Goal: Contribute content: Contribute content

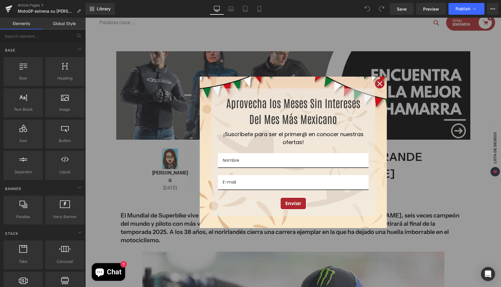
scroll to position [89, 0]
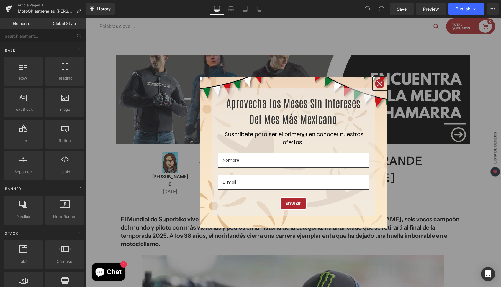
click at [377, 81] on icon "close icon" at bounding box center [379, 83] width 5 height 5
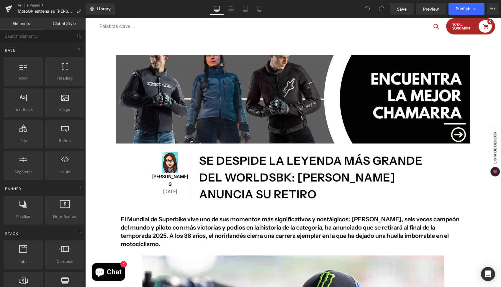
click at [321, 194] on h1 "se despide la leyenda más grande del WorldSBK: [PERSON_NAME] anuncia su retiro" at bounding box center [317, 178] width 237 height 50
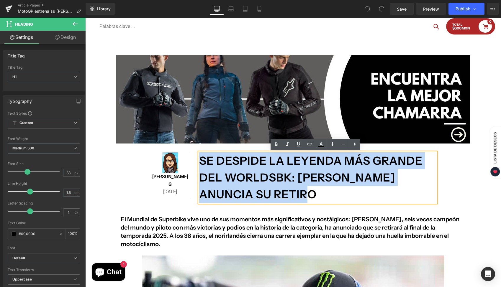
drag, startPoint x: 318, startPoint y: 193, endPoint x: 192, endPoint y: 158, distance: 131.1
click at [192, 158] on div "Image [PERSON_NAME] G Text Block [DATE] Text Block Row se despide la leyenda má…" at bounding box center [293, 175] width 295 height 63
paste div
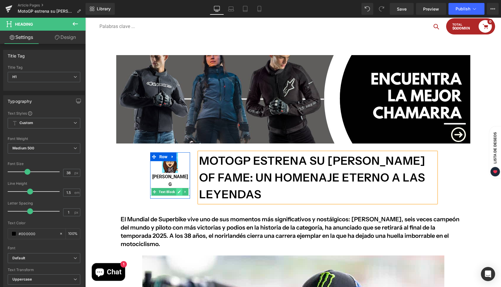
click at [178, 190] on icon at bounding box center [179, 192] width 3 height 4
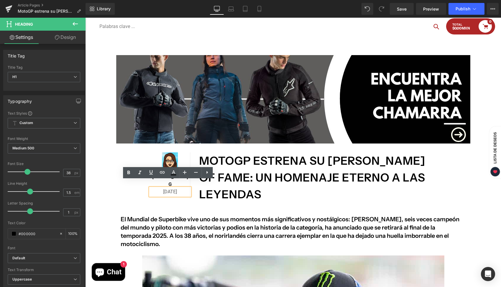
click at [158, 188] on p "[DATE]" at bounding box center [170, 192] width 40 height 8
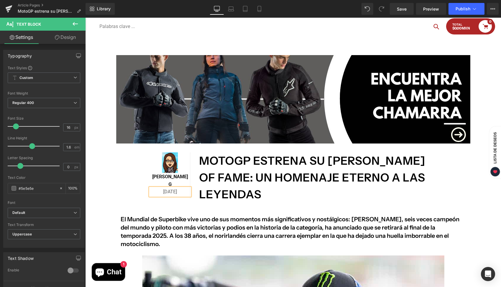
click at [421, 236] on h2 "El Mundial de Superbike vive uno de sus momentos más significativos y nostálgic…" at bounding box center [293, 231] width 345 height 33
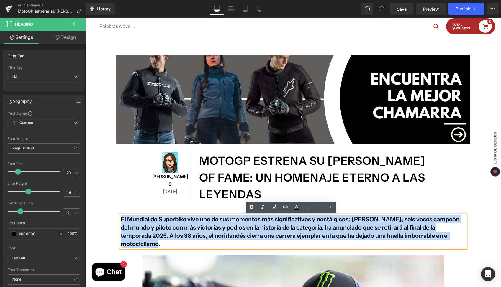
drag, startPoint x: 430, startPoint y: 236, endPoint x: 109, endPoint y: 219, distance: 321.2
paste div
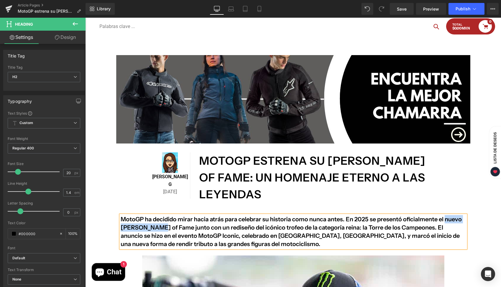
drag, startPoint x: 431, startPoint y: 220, endPoint x: 140, endPoint y: 226, distance: 291.6
click at [140, 226] on h2 "MotoGP ha decidido mirar hacia atrás para celebrar su historia como nunca antes…" at bounding box center [293, 231] width 345 height 33
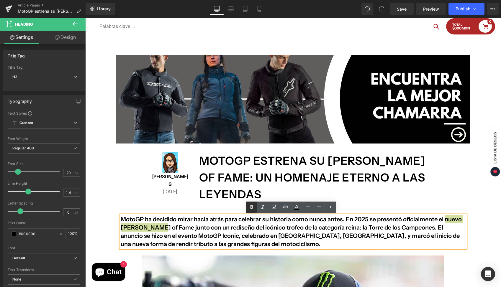
click at [251, 207] on icon at bounding box center [251, 207] width 3 height 4
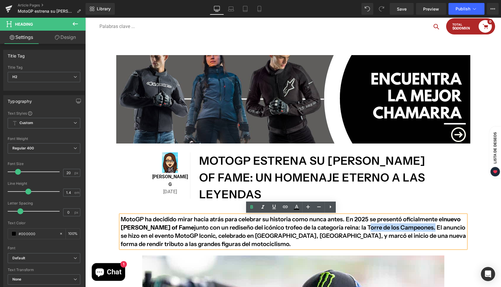
drag, startPoint x: 310, startPoint y: 226, endPoint x: 374, endPoint y: 227, distance: 64.0
click at [374, 227] on h2 "MotoGP ha decidido mirar hacia atrás para celebrar su historia como nunca antes…" at bounding box center [293, 231] width 345 height 33
click at [251, 207] on icon at bounding box center [251, 207] width 3 height 4
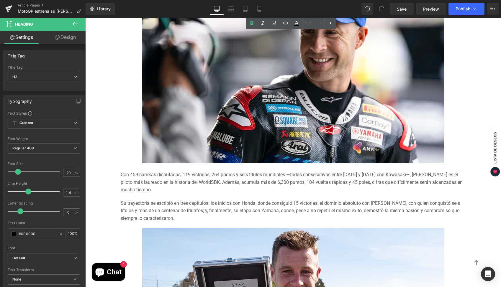
scroll to position [401, 0]
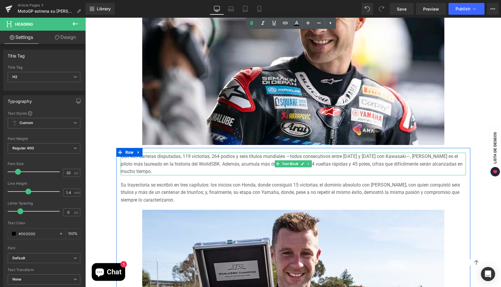
click at [145, 172] on div "Con 459 carreras disputadas, 119 victorias, 264 podios y seis títulos mundiales…" at bounding box center [293, 164] width 345 height 23
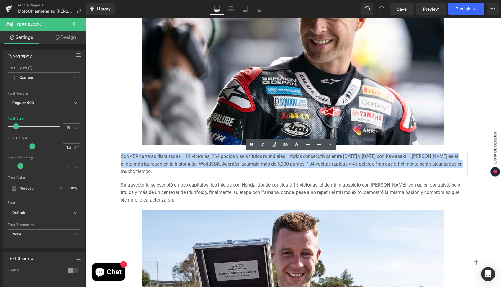
drag, startPoint x: 139, startPoint y: 171, endPoint x: 119, endPoint y: 155, distance: 25.6
click at [121, 155] on div "Con 459 carreras disputadas, 119 victorias, 264 podios y seis títulos mundiales…" at bounding box center [293, 164] width 345 height 23
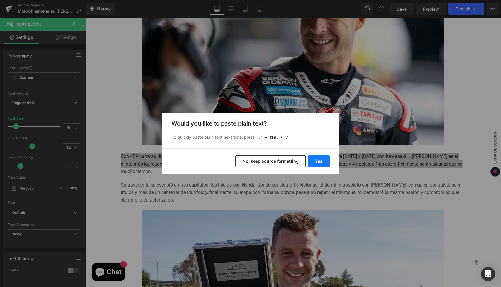
click at [312, 162] on button "Yes" at bounding box center [319, 161] width 22 height 12
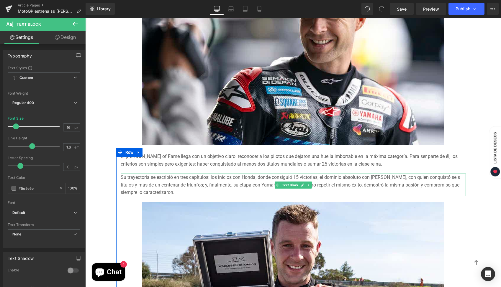
drag, startPoint x: 164, startPoint y: 191, endPoint x: 172, endPoint y: 190, distance: 8.3
click at [164, 191] on div "Su trayectoria se escribió en tres capítulos: los inicios con Honda, donde cons…" at bounding box center [293, 185] width 345 height 23
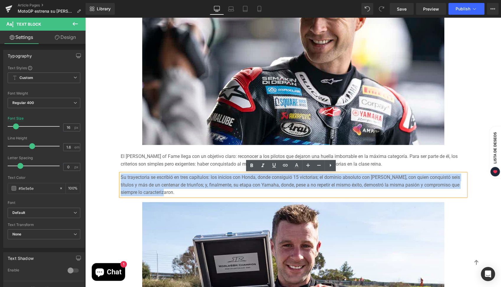
drag, startPoint x: 157, startPoint y: 192, endPoint x: 119, endPoint y: 179, distance: 40.4
click at [121, 179] on div "Su trayectoria se escribió en tres capítulos: los inicios con Honda, donde cons…" at bounding box center [293, 185] width 345 height 23
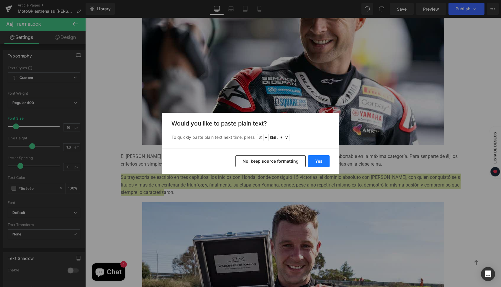
click at [316, 161] on button "Yes" at bounding box center [319, 161] width 22 height 12
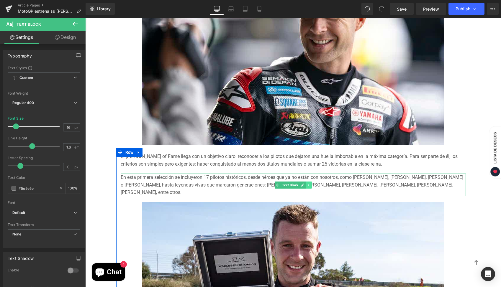
click at [307, 184] on icon at bounding box center [308, 186] width 3 height 4
click at [304, 185] on icon at bounding box center [305, 185] width 3 height 3
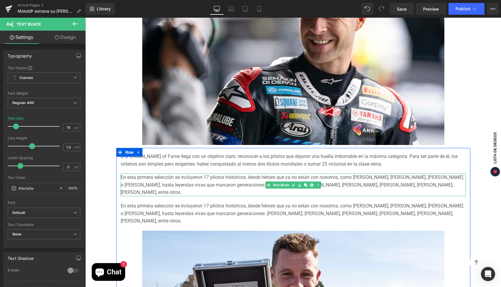
click at [134, 191] on div "En esta primera selección se incluyeron 17 pilotos históricos, desde héroes que…" at bounding box center [293, 185] width 345 height 23
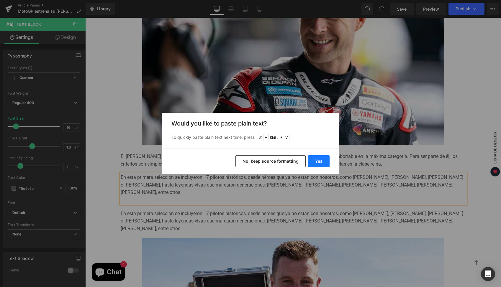
click at [322, 162] on button "Yes" at bounding box center [319, 161] width 22 height 12
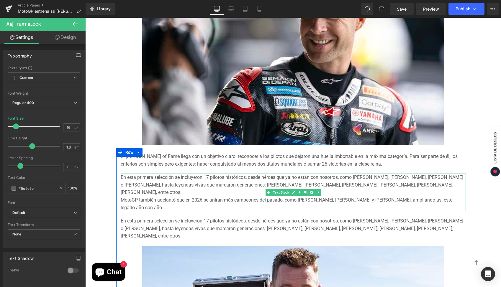
click at [140, 192] on div "En esta primera selección se incluyeron 17 pilotos históricos, desde héroes que…" at bounding box center [293, 185] width 345 height 23
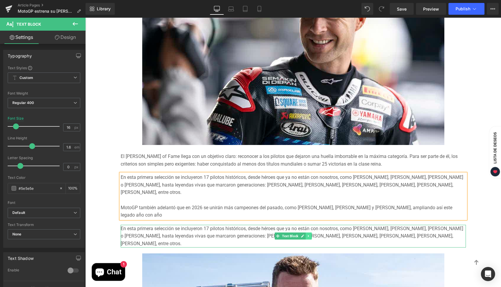
click at [308, 236] on icon at bounding box center [308, 236] width 1 height 2
click at [310, 237] on icon at bounding box center [311, 236] width 3 height 3
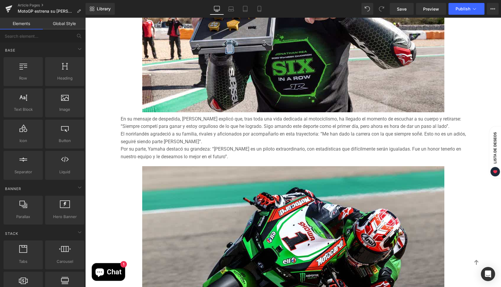
scroll to position [708, 0]
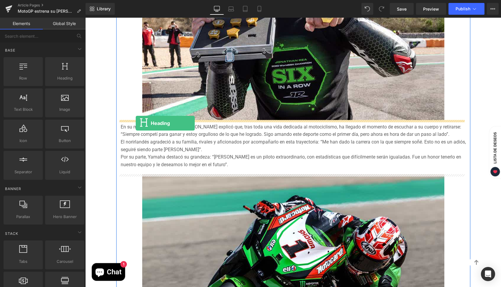
drag, startPoint x: 148, startPoint y: 91, endPoint x: 136, endPoint y: 123, distance: 34.8
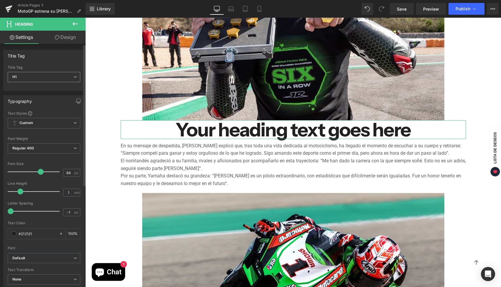
click at [58, 78] on span "H1" at bounding box center [44, 77] width 73 height 10
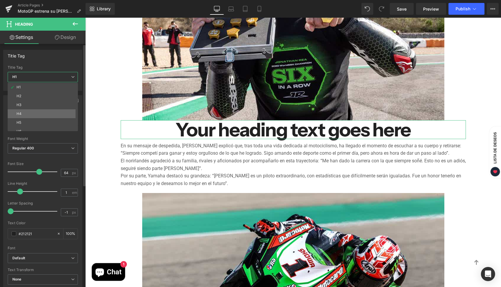
click at [55, 109] on li "H4" at bounding box center [44, 113] width 73 height 9
type input "17"
type input "100"
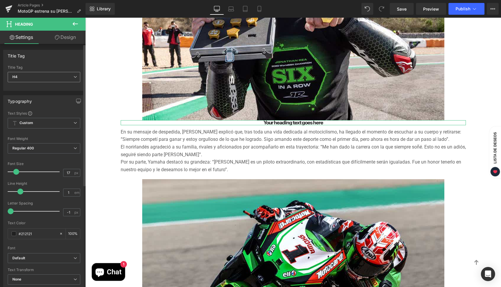
click at [38, 76] on span "H4" at bounding box center [44, 77] width 73 height 10
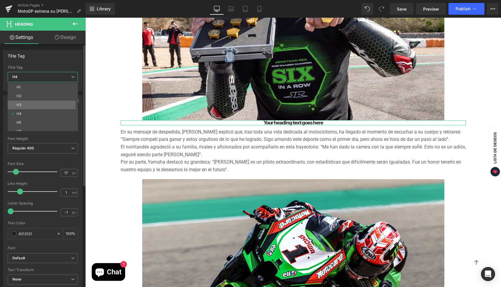
click at [35, 105] on li "H3" at bounding box center [44, 105] width 73 height 9
type input "25.6"
type input "100"
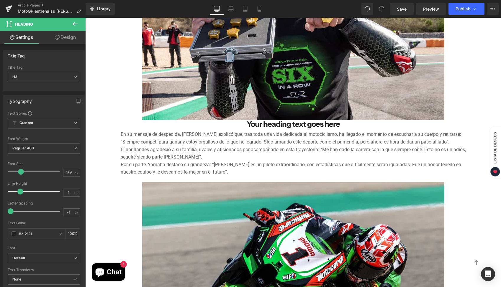
click at [329, 125] on h3 "Your heading text goes here" at bounding box center [293, 124] width 345 height 8
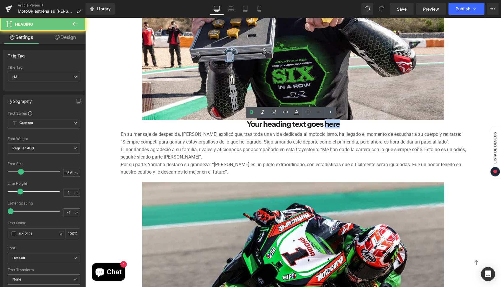
click at [329, 125] on h3 "Your heading text goes here" at bounding box center [293, 124] width 345 height 8
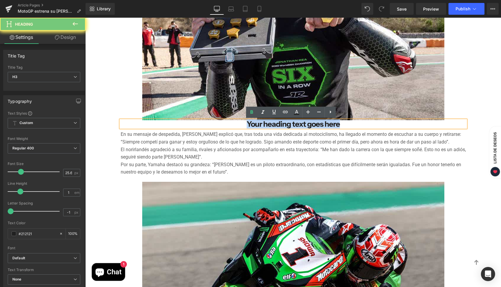
click at [329, 125] on h3 "Your heading text goes here" at bounding box center [293, 124] width 345 height 8
paste div
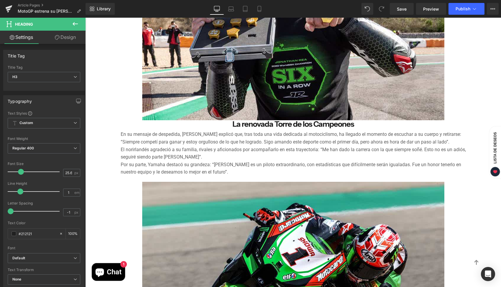
click at [65, 36] on link "Design" at bounding box center [65, 37] width 43 height 13
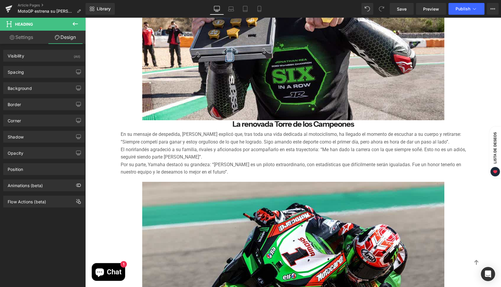
type input "0"
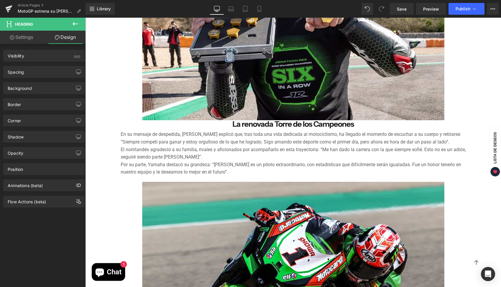
type input "0"
click at [37, 72] on div "Spacing" at bounding box center [44, 71] width 81 height 11
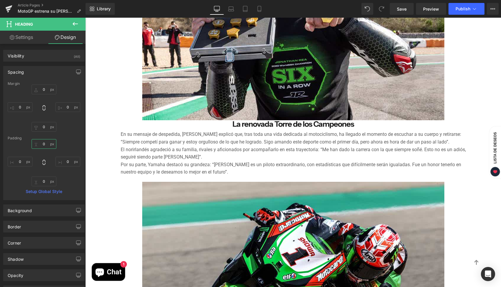
click at [40, 144] on input "0" at bounding box center [44, 144] width 25 height 10
drag, startPoint x: 43, startPoint y: 86, endPoint x: 43, endPoint y: 89, distance: 3.3
click at [43, 86] on div "Margin" at bounding box center [44, 84] width 73 height 4
click at [43, 89] on input "0" at bounding box center [44, 90] width 25 height 10
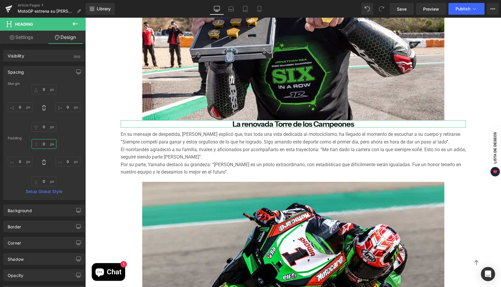
click at [41, 143] on input "0" at bounding box center [44, 144] width 25 height 10
click at [35, 145] on input "0" at bounding box center [44, 144] width 25 height 10
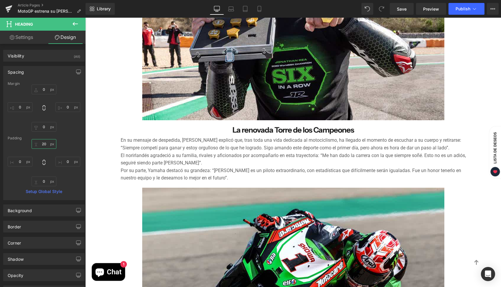
type input "20"
click at [73, 24] on icon at bounding box center [75, 24] width 5 height 4
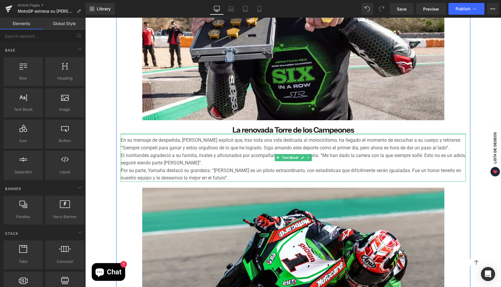
click at [247, 132] on div "La renovada Torre de los Campeones Heading" at bounding box center [293, 127] width 345 height 14
click at [249, 129] on h3 "La renovada Torre de los Campeones" at bounding box center [293, 130] width 345 height 8
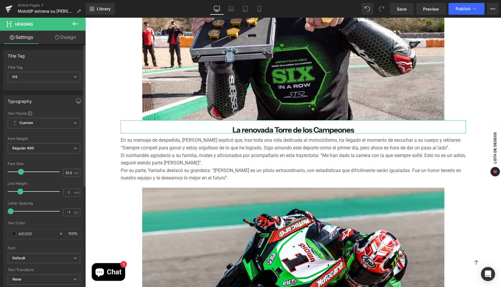
scroll to position [106, 0]
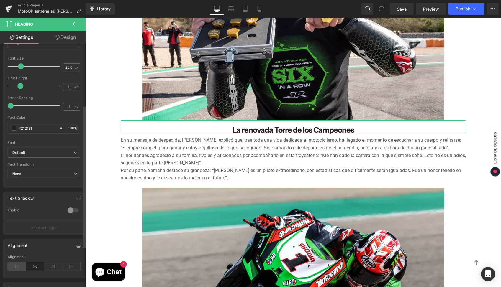
click at [18, 266] on icon at bounding box center [17, 266] width 18 height 9
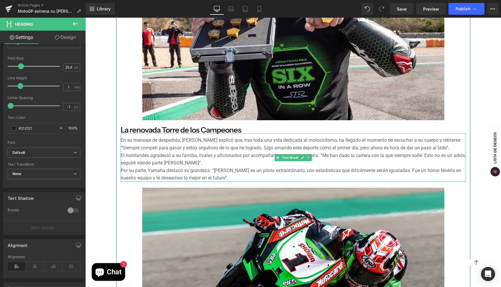
click at [124, 143] on div "En su mensaje de despedida, [PERSON_NAME] explicó que, tras toda una vida dedic…" at bounding box center [293, 158] width 345 height 48
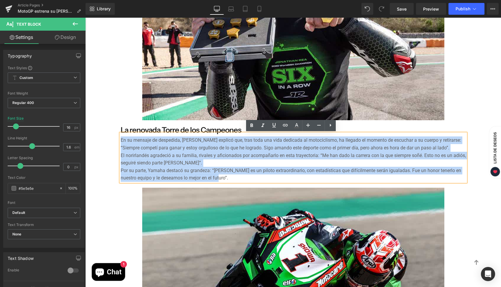
drag, startPoint x: 119, startPoint y: 140, endPoint x: 248, endPoint y: 182, distance: 135.3
click at [248, 182] on div "En su mensaje de despedida, [PERSON_NAME] explicó que, tras toda una vida dedic…" at bounding box center [293, 158] width 345 height 48
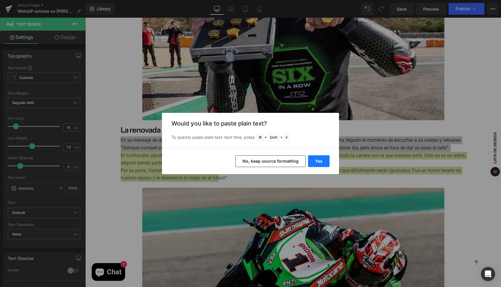
click at [322, 160] on button "Yes" at bounding box center [319, 161] width 22 height 12
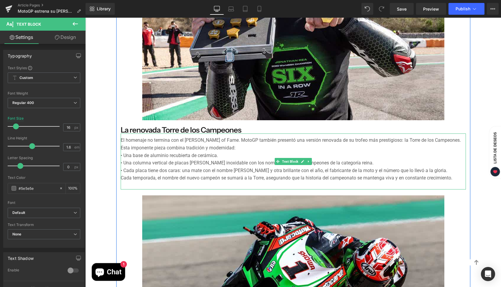
click at [435, 140] on div "El homenaje no termina con el [PERSON_NAME] of Fame. MotoGP también presentó un…" at bounding box center [293, 162] width 345 height 56
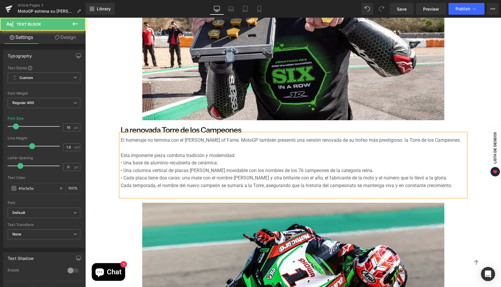
click at [121, 186] on div "Cada temporada, el nombre del nuevo campeón se sumará a la Torre, asegurando qu…" at bounding box center [293, 186] width 345 height 8
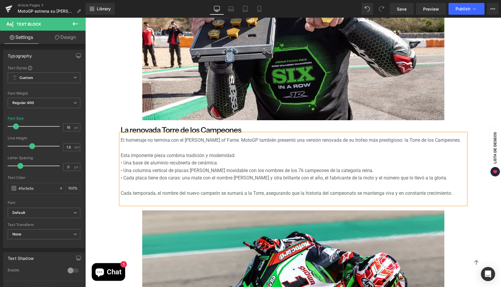
click at [244, 155] on div "Esta imponente pieza combina tradición y modernidad:" at bounding box center [293, 156] width 345 height 8
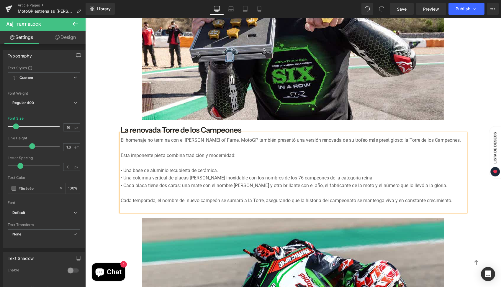
click at [121, 171] on div "• Una base de aluminio recubierta de cerámica." at bounding box center [293, 171] width 345 height 8
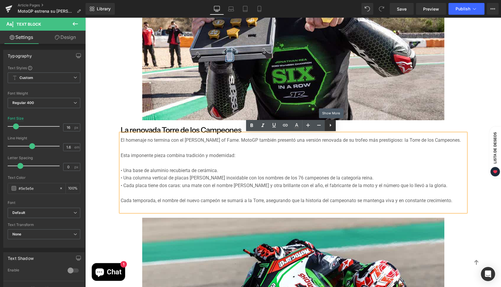
click at [332, 126] on icon at bounding box center [330, 125] width 7 height 7
click at [330, 125] on icon at bounding box center [330, 125] width 7 height 7
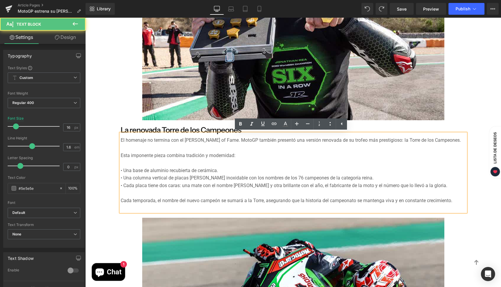
drag, startPoint x: 120, startPoint y: 171, endPoint x: 184, endPoint y: 164, distance: 63.5
click at [184, 164] on div "Esta imponente pieza combina tradición y modernidad: • Una base de aluminio rec…" at bounding box center [293, 178] width 345 height 68
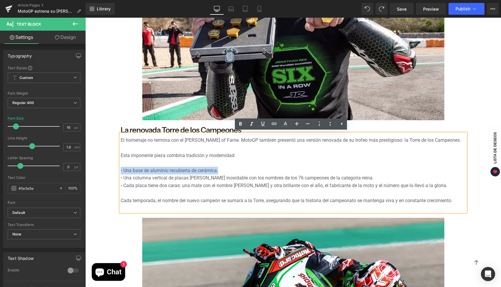
drag, startPoint x: 209, startPoint y: 171, endPoint x: 115, endPoint y: 171, distance: 93.8
click at [116, 171] on div "El [PERSON_NAME] of Fame llega con un objetivo claro: reconocer a los pilotos q…" at bounding box center [293, 145] width 354 height 597
click at [332, 124] on icon at bounding box center [330, 123] width 7 height 7
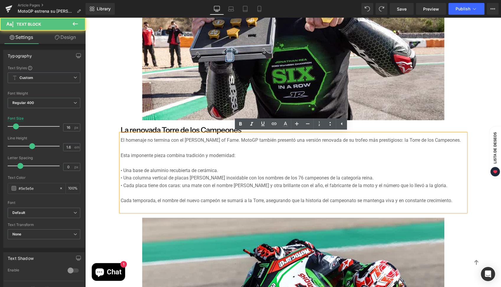
click at [162, 184] on div "• Cada placa tiene dos caras: una mate con el nombre [PERSON_NAME] y otra brill…" at bounding box center [293, 186] width 345 height 8
click at [262, 178] on div "• Una columna vertical de placas [PERSON_NAME] inoxidable con los nombres de lo…" at bounding box center [293, 178] width 345 height 8
click at [258, 194] on div at bounding box center [293, 194] width 345 height 8
click at [245, 208] on div at bounding box center [293, 209] width 345 height 8
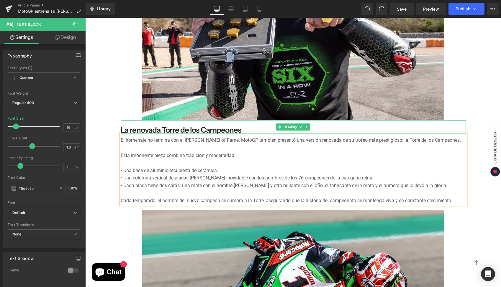
drag, startPoint x: 230, startPoint y: 129, endPoint x: 272, endPoint y: 125, distance: 41.5
click at [230, 129] on h3 "La renovada Torre de los Campeones" at bounding box center [293, 130] width 345 height 8
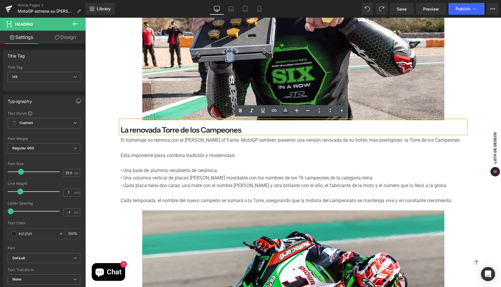
click at [101, 119] on div "Image Image [PERSON_NAME] G Text Block [DATE] Text Block Row MotoGP estrena su …" at bounding box center [293, 78] width 416 height 1283
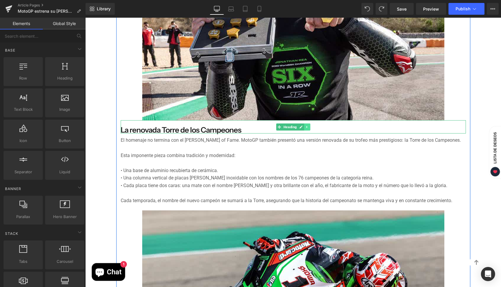
click at [305, 126] on icon at bounding box center [306, 127] width 3 height 4
click at [302, 126] on icon at bounding box center [303, 127] width 3 height 4
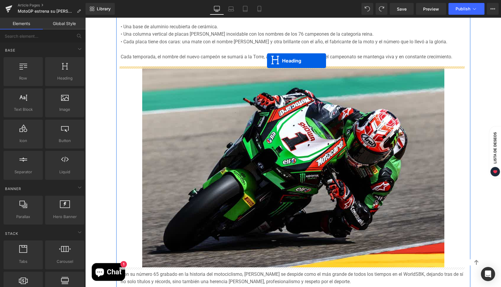
scroll to position [990, 0]
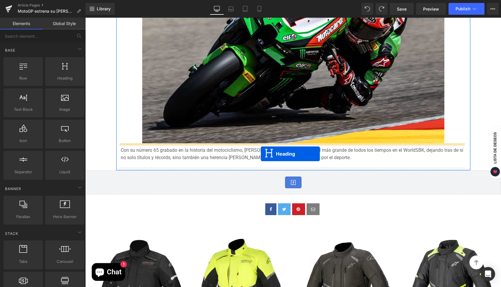
drag, startPoint x: 267, startPoint y: 126, endPoint x: 261, endPoint y: 154, distance: 28.7
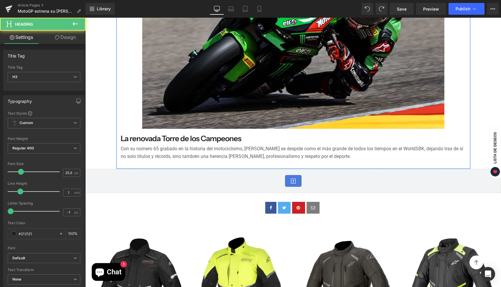
scroll to position [976, 0]
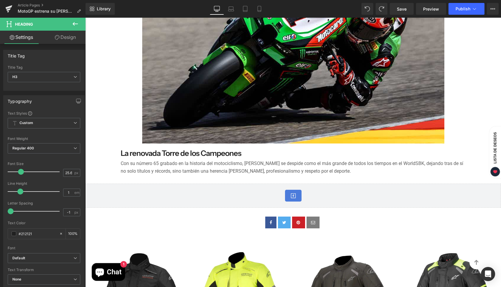
click at [216, 154] on h3 "La renovada Torre de los Campeones" at bounding box center [293, 154] width 345 height 8
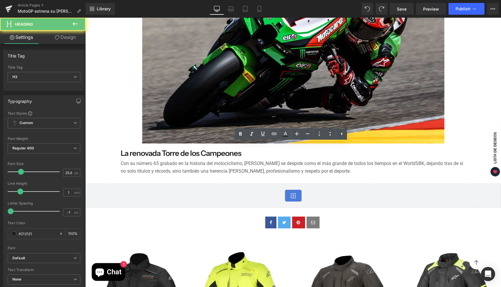
click at [216, 154] on h3 "La renovada Torre de los Campeones" at bounding box center [293, 154] width 345 height 8
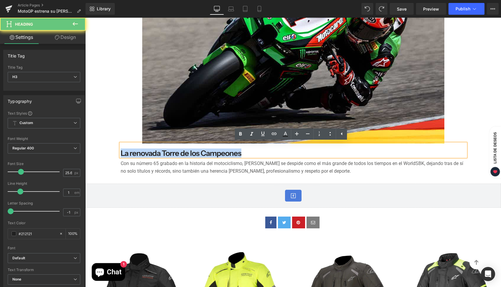
click at [216, 154] on h3 "La renovada Torre de los Campeones" at bounding box center [293, 154] width 345 height 8
paste div
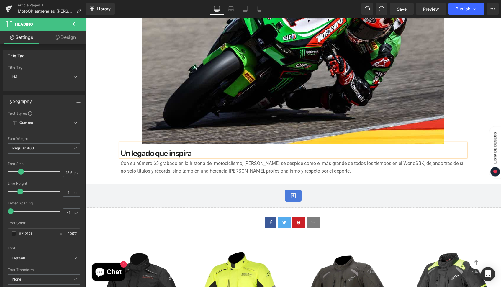
click at [287, 168] on div "Con su número 65 grabado en la historia del motociclismo, [PERSON_NAME] se desp…" at bounding box center [293, 166] width 345 height 18
click at [288, 168] on div "Con su número 65 grabado en la historia del motociclismo, [PERSON_NAME] se desp…" at bounding box center [293, 166] width 345 height 18
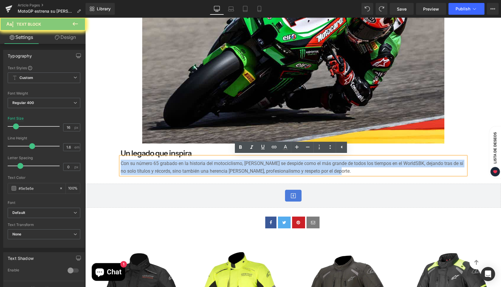
click at [288, 168] on div "Con su número 65 grabado en la historia del motociclismo, [PERSON_NAME] se desp…" at bounding box center [293, 166] width 345 height 18
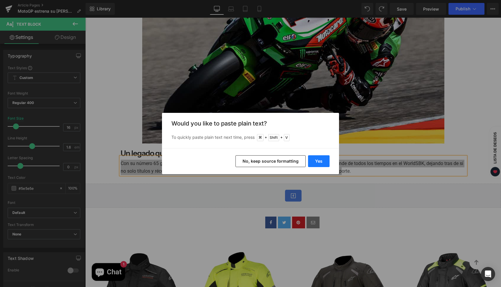
click at [320, 161] on button "Yes" at bounding box center [319, 161] width 22 height 12
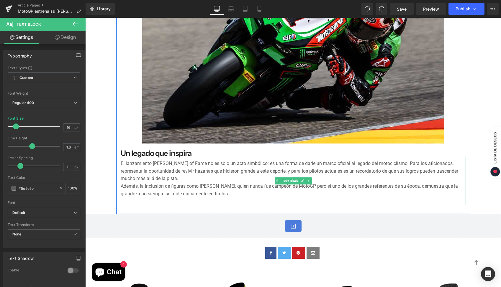
click at [168, 177] on div "El lanzamiento [PERSON_NAME] of Fame no es solo un acto simbólico: es una forma…" at bounding box center [293, 181] width 345 height 48
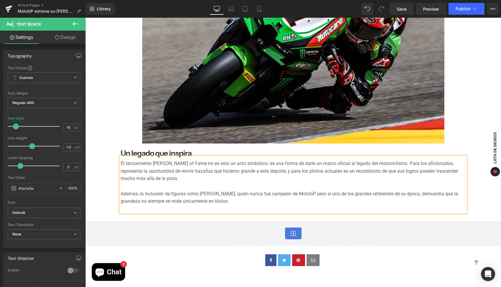
click at [233, 209] on div at bounding box center [293, 209] width 345 height 8
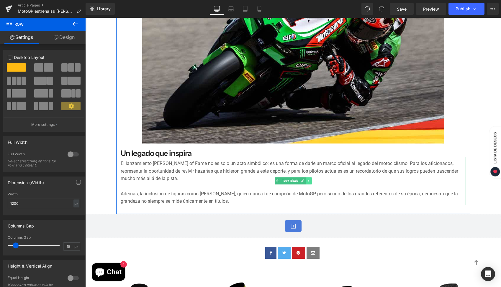
click at [307, 181] on icon at bounding box center [308, 181] width 3 height 4
click at [304, 181] on icon at bounding box center [305, 180] width 3 height 3
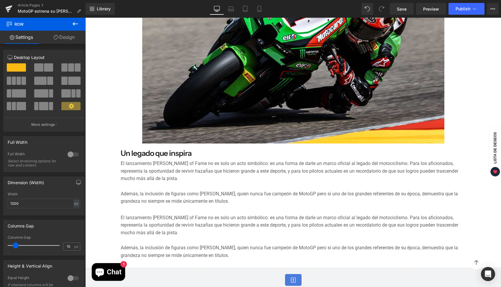
click at [195, 249] on div "Además, la inclusión de figuras como [PERSON_NAME], quien nunca fue campeón de …" at bounding box center [293, 251] width 345 height 15
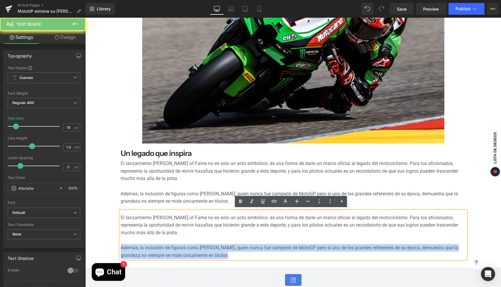
click at [195, 249] on div "Además, la inclusión de figuras como [PERSON_NAME], quien nunca fue campeón de …" at bounding box center [293, 251] width 345 height 15
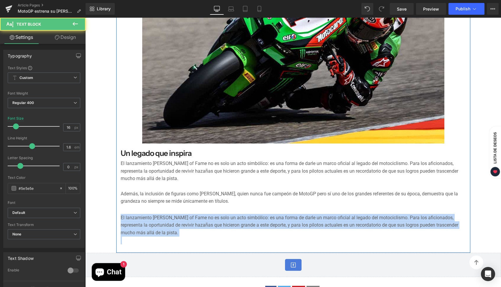
drag, startPoint x: 121, startPoint y: 241, endPoint x: 118, endPoint y: 217, distance: 24.0
click at [121, 217] on div "El lanzamiento [PERSON_NAME] of Fame no es solo un acto simbólico: es una forma…" at bounding box center [293, 227] width 345 height 33
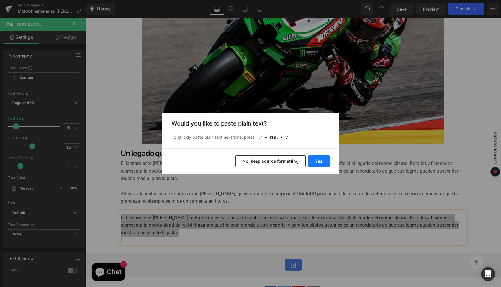
click at [317, 159] on button "Yes" at bounding box center [319, 161] width 22 height 12
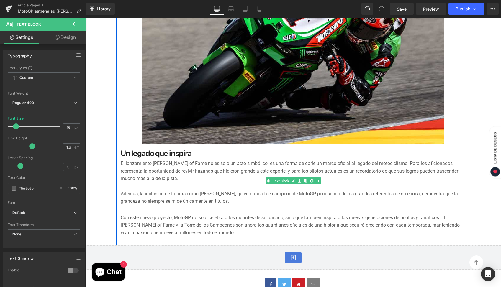
click at [235, 180] on div "El lanzamiento [PERSON_NAME] of Fame no es solo un acto simbólico: es una forma…" at bounding box center [293, 181] width 345 height 48
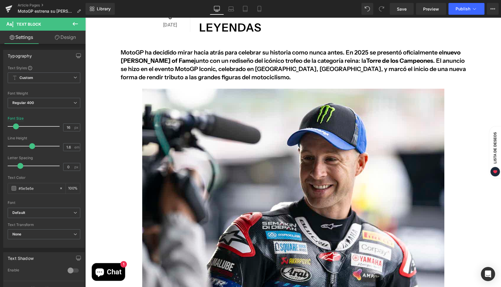
scroll to position [285, 0]
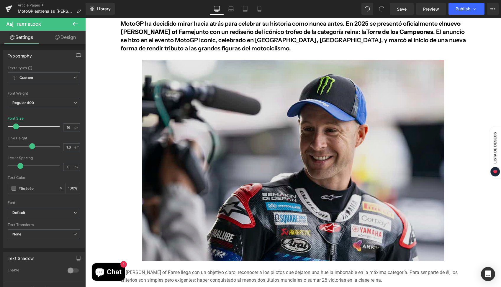
click at [324, 101] on img at bounding box center [293, 161] width 302 height 202
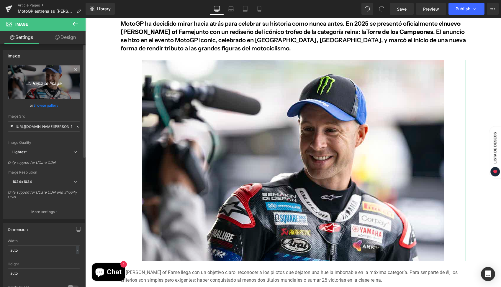
click at [42, 83] on icon "Replace Image" at bounding box center [43, 82] width 47 height 7
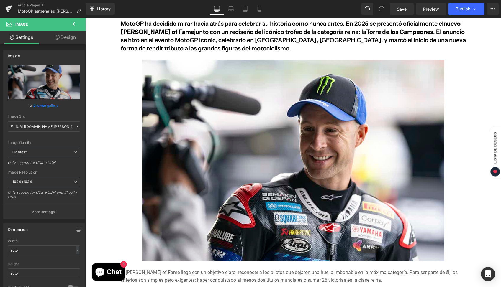
type input "C:\fakepath\[PERSON_NAME]-of-Fame-MotoGP.webp"
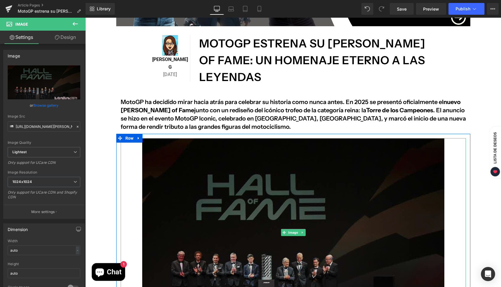
scroll to position [210, 0]
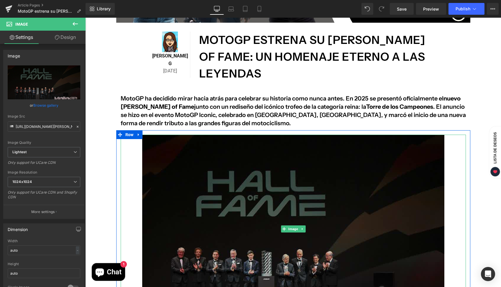
type input "[URL][DOMAIN_NAME][PERSON_NAME]"
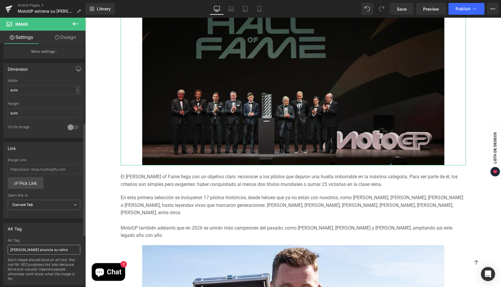
scroll to position [168, 0]
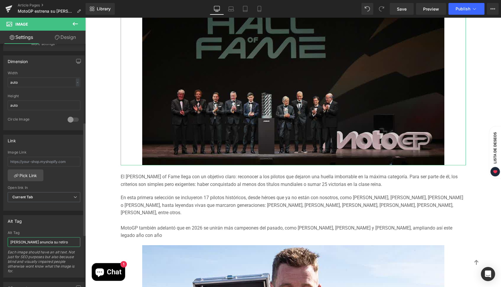
click at [42, 245] on input "[PERSON_NAME] anuncia su retiro" at bounding box center [44, 243] width 73 height 10
type input "Salón de la Fama MotoGP"
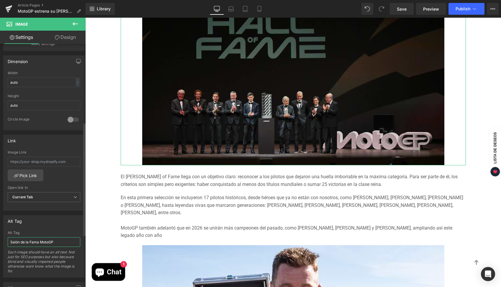
click at [58, 244] on input "Salón de la Fama MotoGP" at bounding box center [44, 243] width 73 height 10
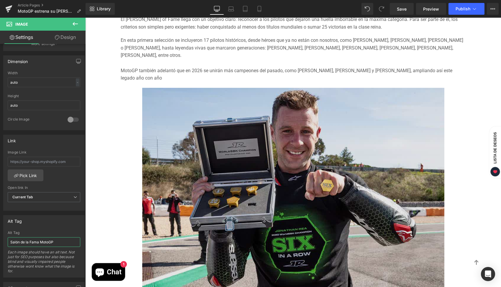
scroll to position [559, 0]
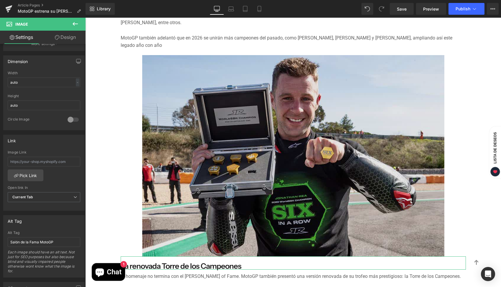
click at [304, 132] on img at bounding box center [293, 156] width 302 height 202
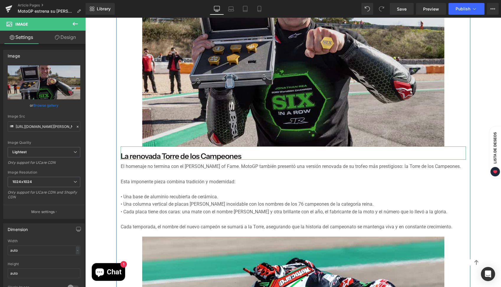
scroll to position [574, 0]
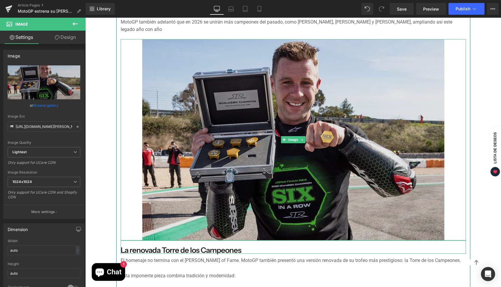
click at [287, 148] on img at bounding box center [293, 140] width 302 height 202
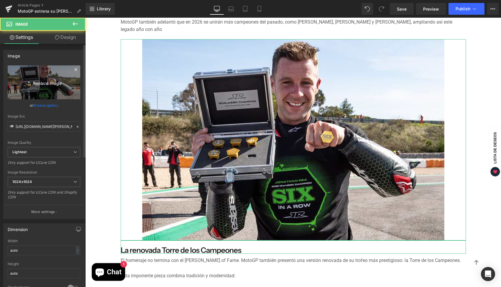
click at [37, 86] on icon "Replace Image" at bounding box center [43, 82] width 47 height 7
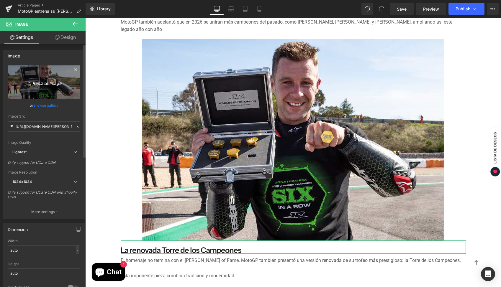
type input "C:\fakepath\Torre-de-campeones-MotoGP.webp"
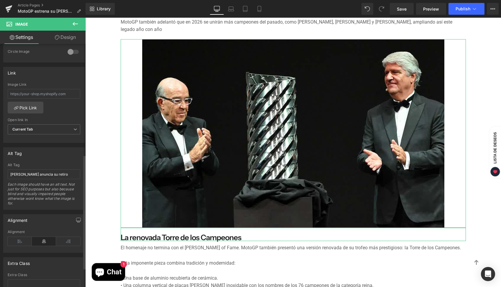
scroll to position [244, 0]
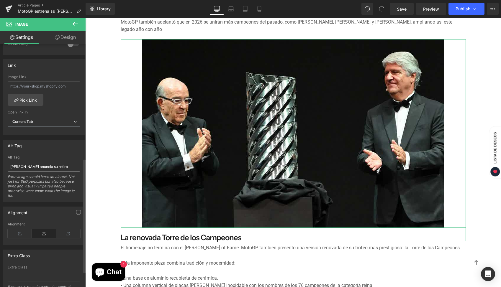
type input "[URL][DOMAIN_NAME]"
click at [40, 168] on input "[PERSON_NAME] anuncia su retiro" at bounding box center [44, 167] width 73 height 10
paste input "Salón de la Fama MotoGP"
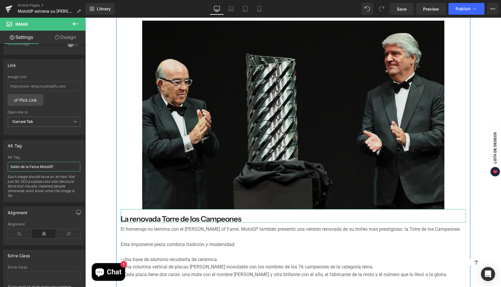
scroll to position [560, 0]
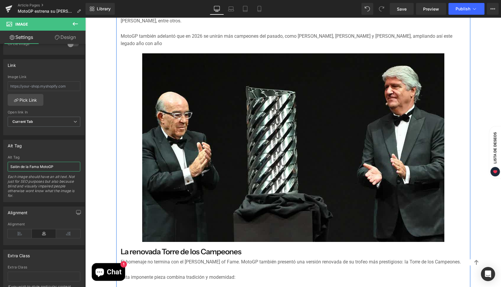
type input "Salón de la Fama MotoGP"
click at [285, 149] on div "Image" at bounding box center [293, 147] width 345 height 189
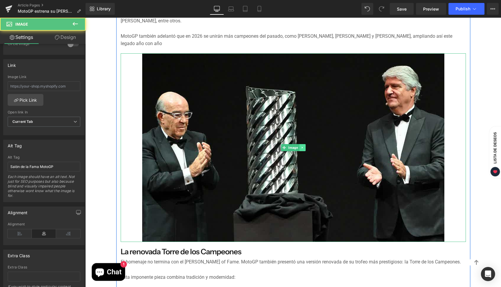
click at [302, 148] on link at bounding box center [302, 147] width 6 height 7
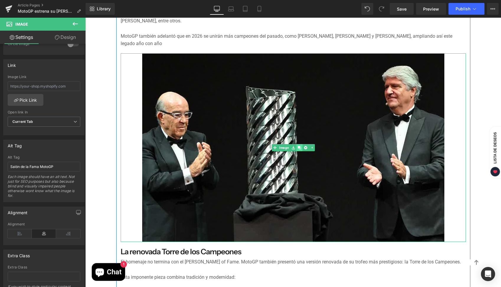
click at [298, 148] on icon at bounding box center [299, 147] width 3 height 3
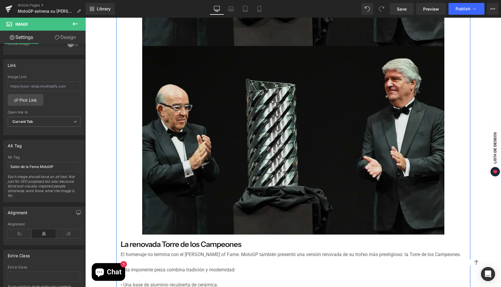
scroll to position [761, 0]
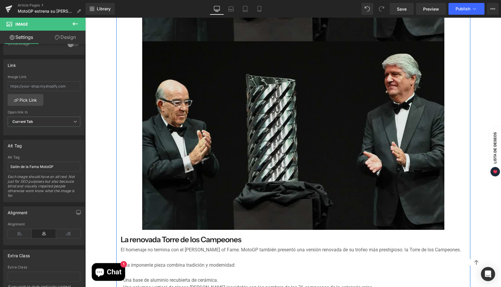
click at [296, 188] on img at bounding box center [293, 135] width 302 height 189
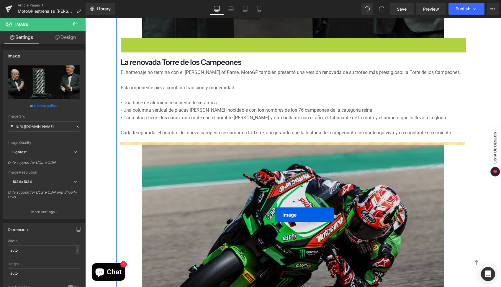
scroll to position [769, 0]
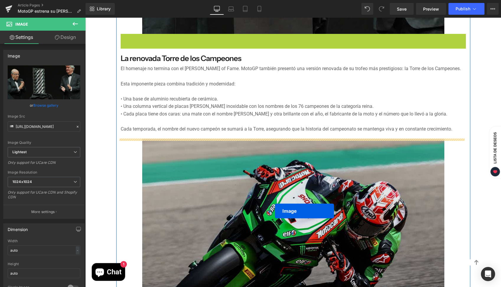
drag, startPoint x: 281, startPoint y: 135, endPoint x: 275, endPoint y: 219, distance: 84.0
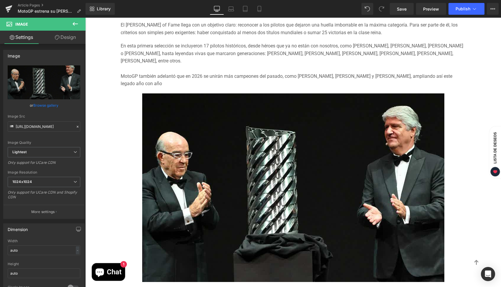
scroll to position [516, 0]
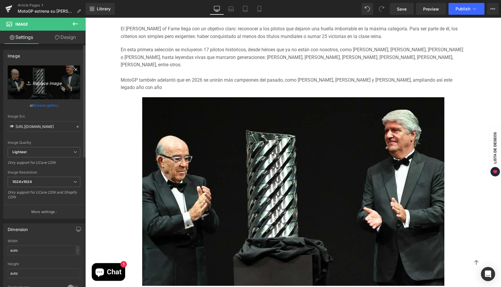
click at [46, 83] on icon "Replace Image" at bounding box center [43, 82] width 47 height 7
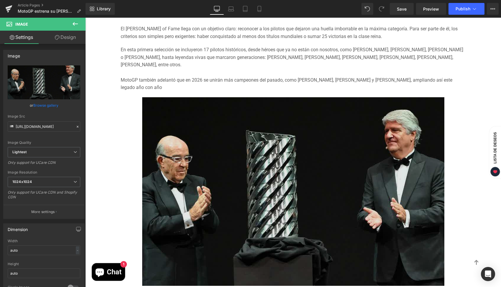
type input "C:\fakepath\Salon-de-la-fama-MotoGP.webp"
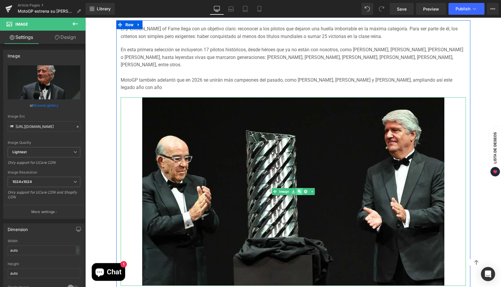
type input "[URL][DOMAIN_NAME]"
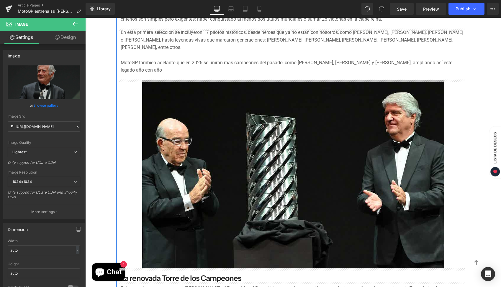
scroll to position [462, 0]
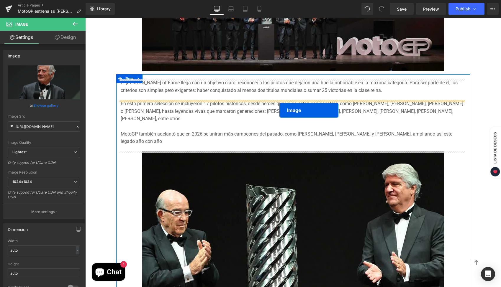
drag, startPoint x: 281, startPoint y: 191, endPoint x: 279, endPoint y: 110, distance: 80.9
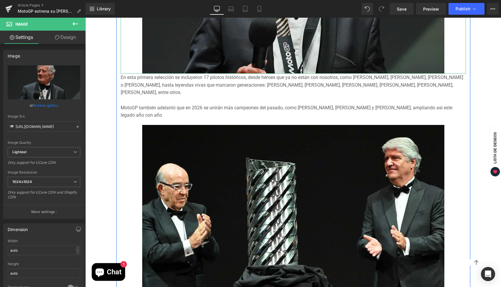
scroll to position [769, 0]
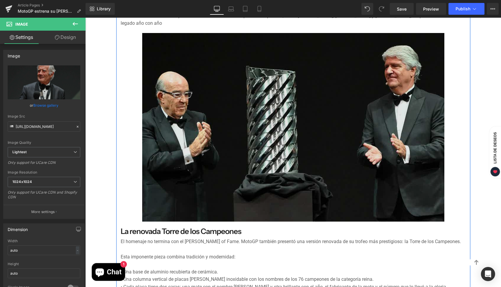
click at [262, 115] on img at bounding box center [293, 127] width 302 height 189
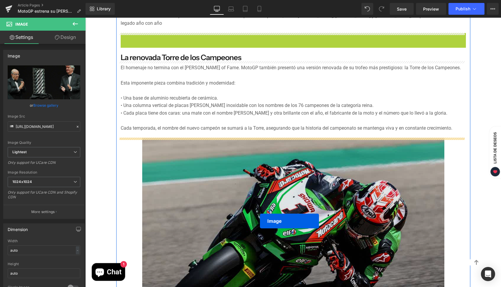
drag, startPoint x: 274, startPoint y: 126, endPoint x: 260, endPoint y: 221, distance: 96.0
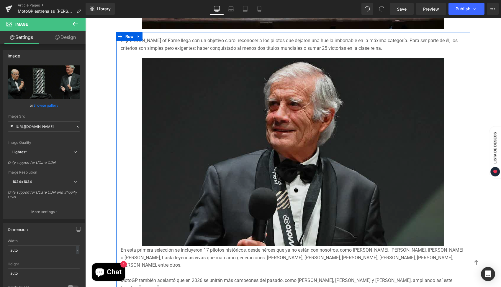
scroll to position [574, 0]
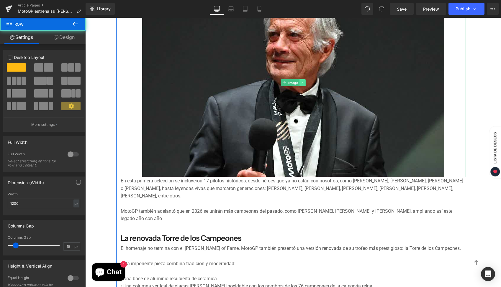
click at [302, 83] on link at bounding box center [302, 82] width 6 height 7
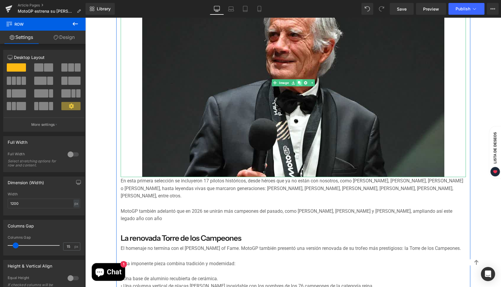
click at [298, 83] on icon at bounding box center [299, 82] width 3 height 3
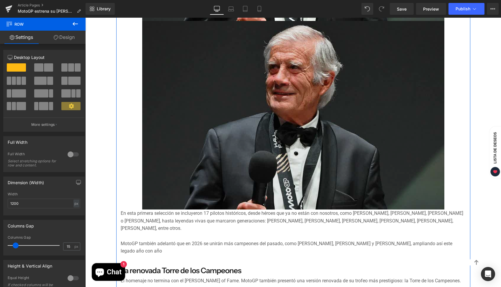
scroll to position [790, 0]
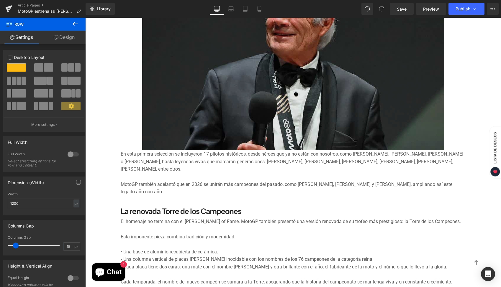
click at [274, 56] on img at bounding box center [293, 56] width 302 height 189
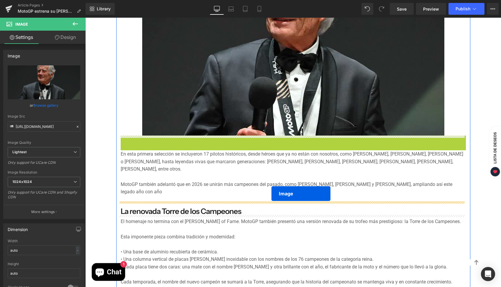
drag, startPoint x: 282, startPoint y: 53, endPoint x: 271, endPoint y: 194, distance: 140.8
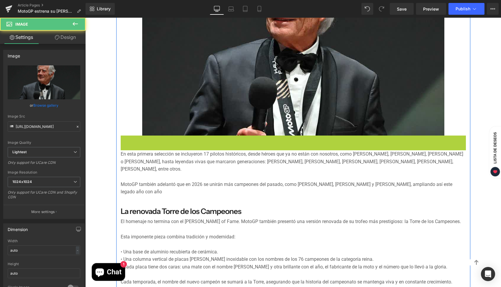
scroll to position [601, 0]
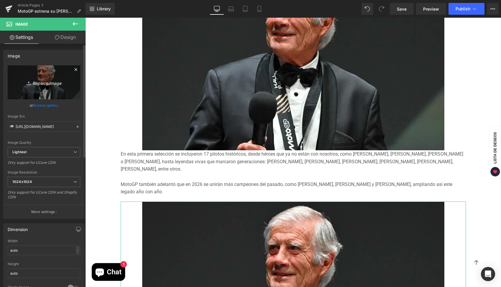
click at [37, 83] on icon "Replace Image" at bounding box center [43, 82] width 47 height 7
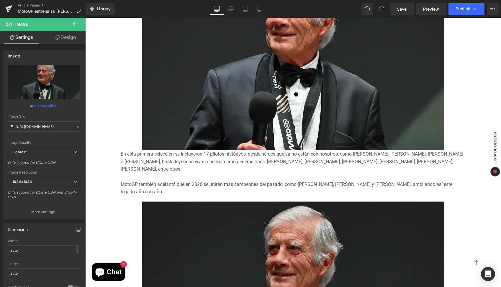
type input "C:\fakepath\Salon-de-la-fama-MotoGP-.webp"
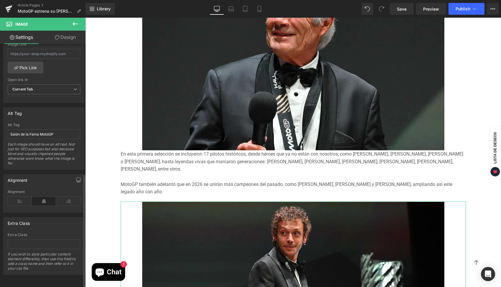
scroll to position [281, 0]
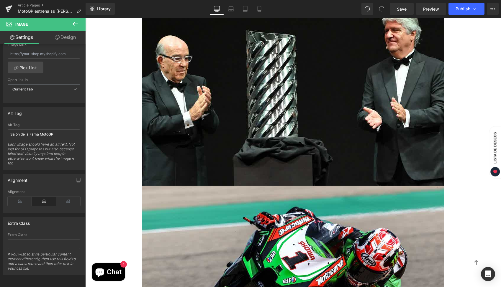
type input "[URL][DOMAIN_NAME]"
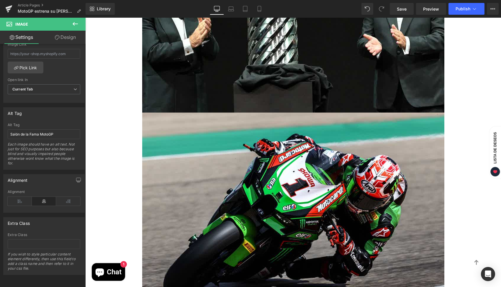
scroll to position [1191, 0]
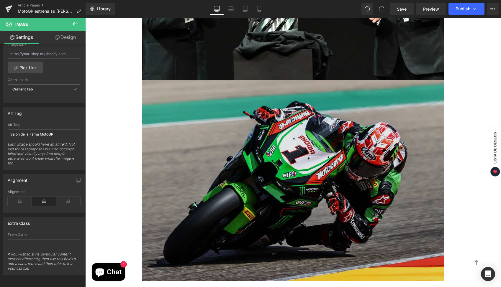
click at [299, 157] on img at bounding box center [293, 180] width 302 height 201
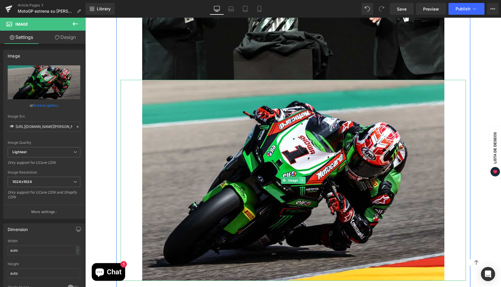
click at [302, 180] on link at bounding box center [302, 180] width 6 height 7
click at [305, 181] on link at bounding box center [305, 180] width 6 height 7
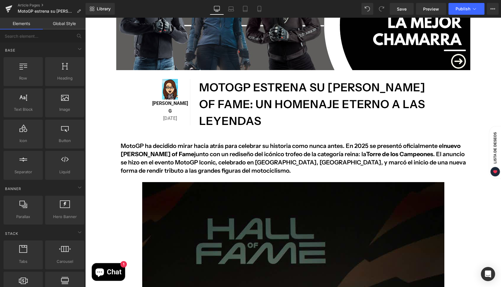
scroll to position [38, 0]
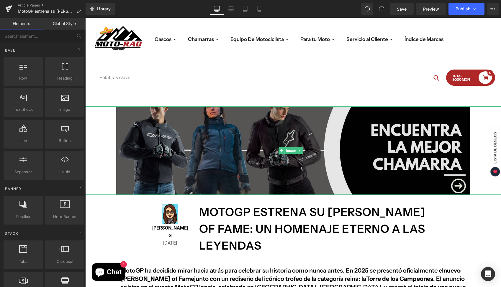
click at [307, 140] on img at bounding box center [293, 151] width 354 height 89
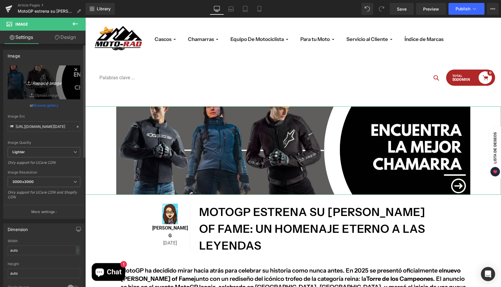
click at [42, 83] on icon "Replace Image" at bounding box center [43, 82] width 47 height 7
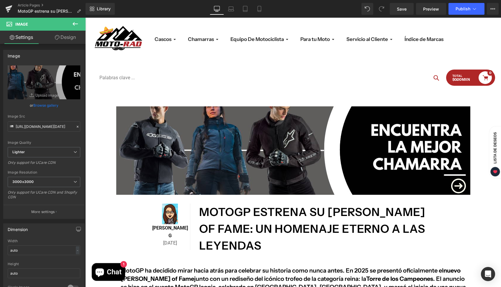
type input "C:\fakepath\Cascos-Para-Moto.png"
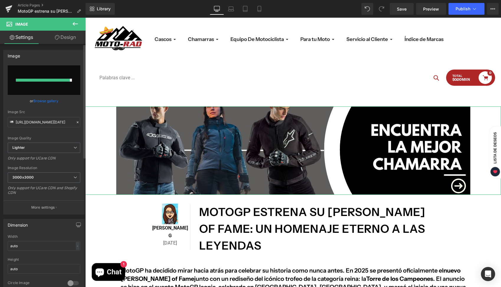
type input "[URL][DOMAIN_NAME]"
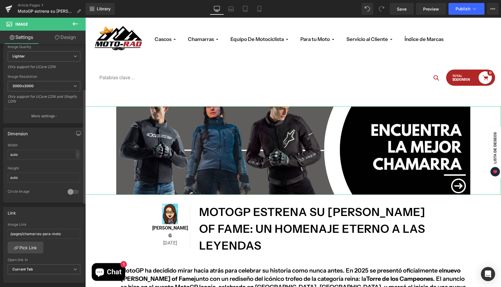
scroll to position [161, 0]
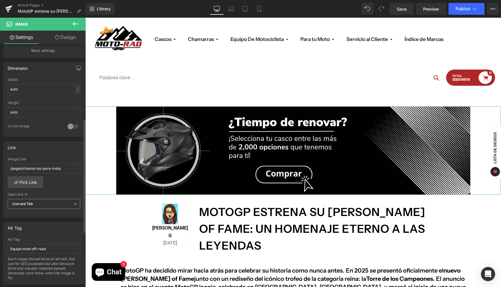
click at [45, 206] on span "Current Tab" at bounding box center [44, 204] width 73 height 10
click at [38, 222] on li "New Tab" at bounding box center [43, 223] width 70 height 9
click at [29, 181] on link "Pick Link" at bounding box center [26, 182] width 36 height 12
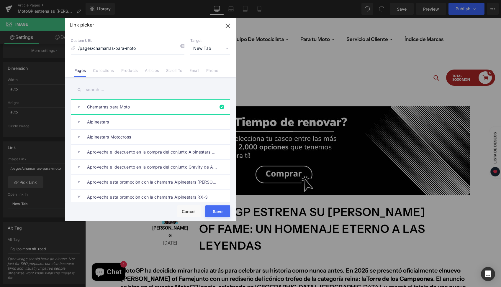
click at [93, 93] on input "text" at bounding box center [150, 89] width 159 height 13
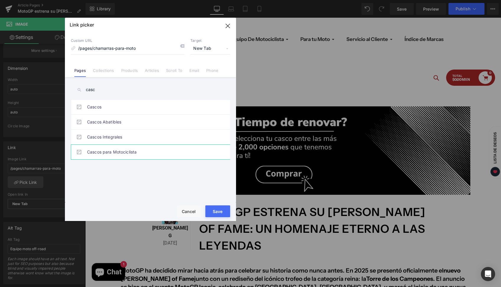
type input "casc"
click at [99, 150] on link "Cascos para Motociclista" at bounding box center [152, 152] width 130 height 15
type input "/pages/cascos-para-moto"
click at [218, 209] on button "Save" at bounding box center [217, 212] width 25 height 12
type input "/pages/cascos-para-moto"
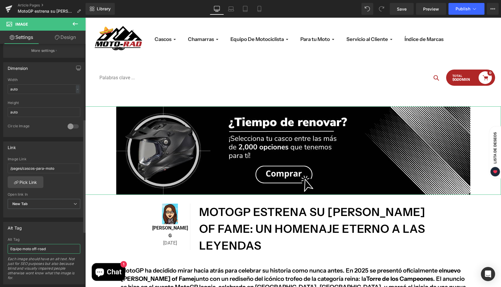
drag, startPoint x: 55, startPoint y: 249, endPoint x: 7, endPoint y: 250, distance: 48.4
click at [7, 250] on div "Equipo moto off-road Alt Tag Equipo moto off-road Each image should have an alt…" at bounding box center [44, 261] width 81 height 47
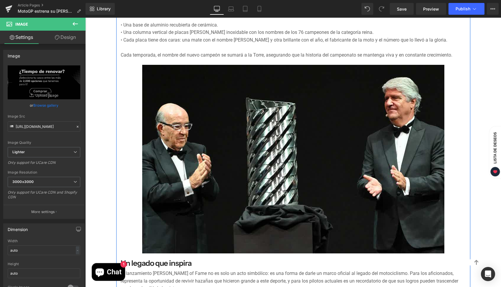
scroll to position [1155, 0]
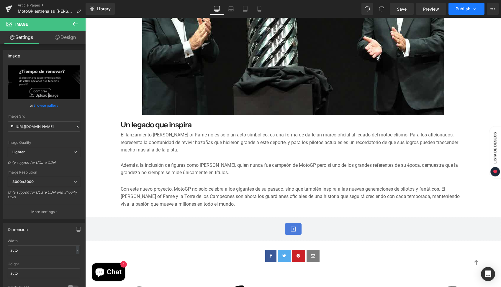
type input "Cascos para moto"
click at [477, 11] on icon at bounding box center [474, 9] width 6 height 6
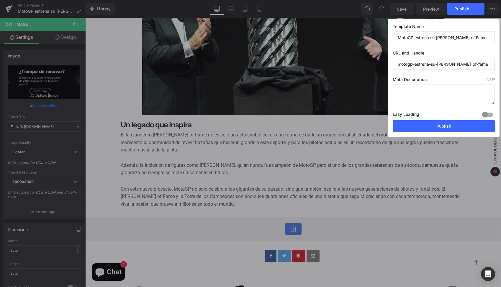
click at [433, 90] on textarea at bounding box center [444, 95] width 102 height 20
paste textarea "Descubre el nuevo [PERSON_NAME] of Fame de MotoGP y la renovada Torre de los Ca…"
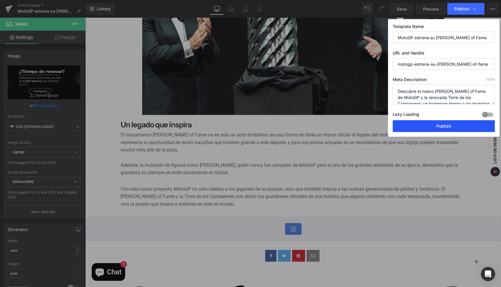
scroll to position [8, 0]
type textarea "Descubre el nuevo [PERSON_NAME] of Fame de MotoGP y la renovada Torre de los Ca…"
click at [446, 123] on button "Publish" at bounding box center [444, 126] width 102 height 12
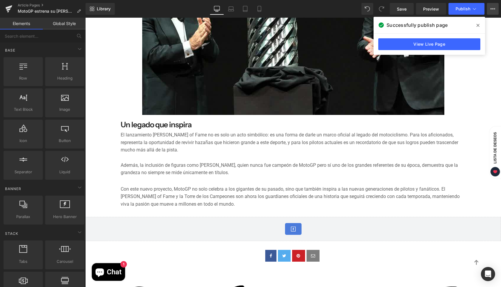
click at [494, 6] on button "View Live Page View with current Template Save Template to Library Schedule Pub…" at bounding box center [493, 9] width 12 height 12
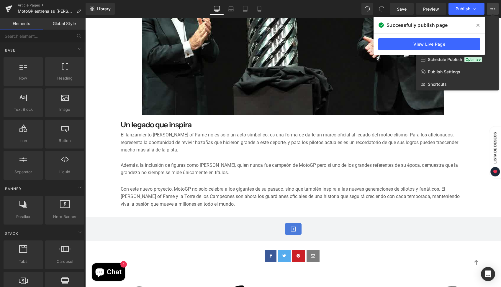
click at [482, 120] on div at bounding box center [293, 153] width 416 height 270
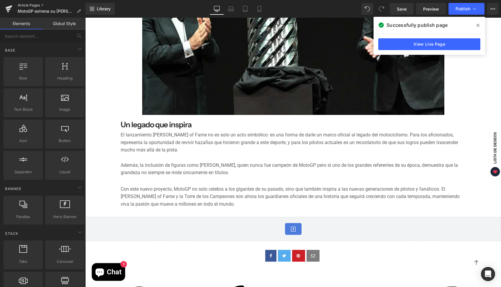
click at [33, 4] on link "Article Pages" at bounding box center [52, 5] width 68 height 5
